Goal: Find specific page/section: Find specific page/section

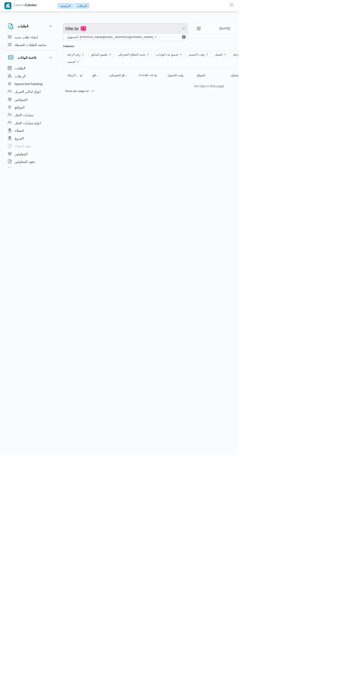
click at [135, 48] on span "Filter by 1" at bounding box center [188, 42] width 186 height 15
click at [161, 72] on span "Filters" at bounding box center [149, 72] width 85 height 9
click at [232, 56] on icon "remove selected entity" at bounding box center [233, 55] width 3 height 3
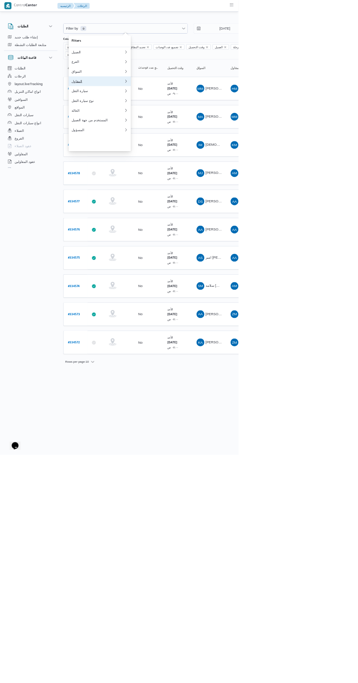
click at [159, 127] on button "المقاول" at bounding box center [150, 122] width 94 height 15
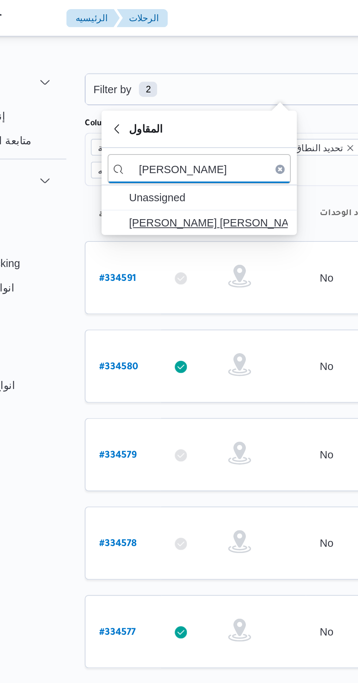
type input "[PERSON_NAME]"
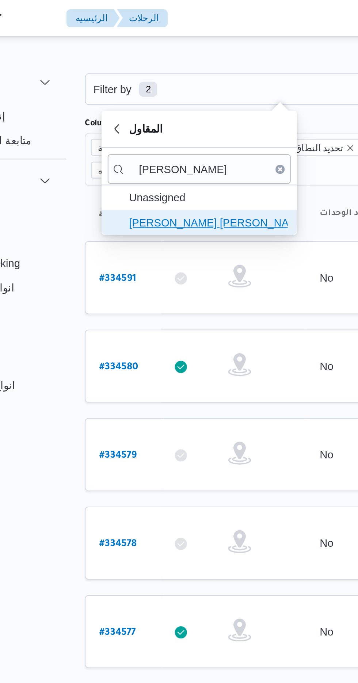
click at [164, 102] on span "[PERSON_NAME] [PERSON_NAME]" at bounding box center [150, 107] width 88 height 12
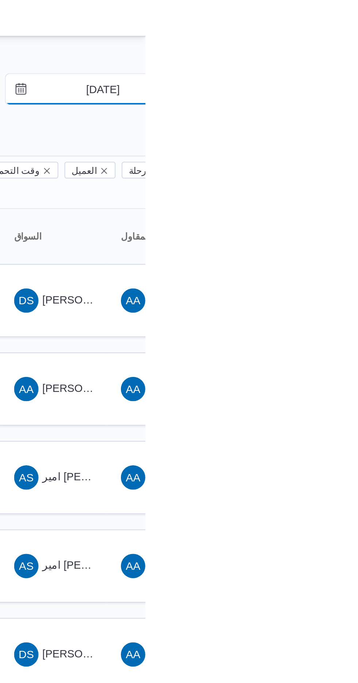
click at [333, 42] on input "[DATE]" at bounding box center [332, 42] width 83 height 15
click at [324, 141] on span "[PERSON_NAME][DEMOGRAPHIC_DATA]" at bounding box center [358, 144] width 99 height 6
